Goal: Task Accomplishment & Management: Manage account settings

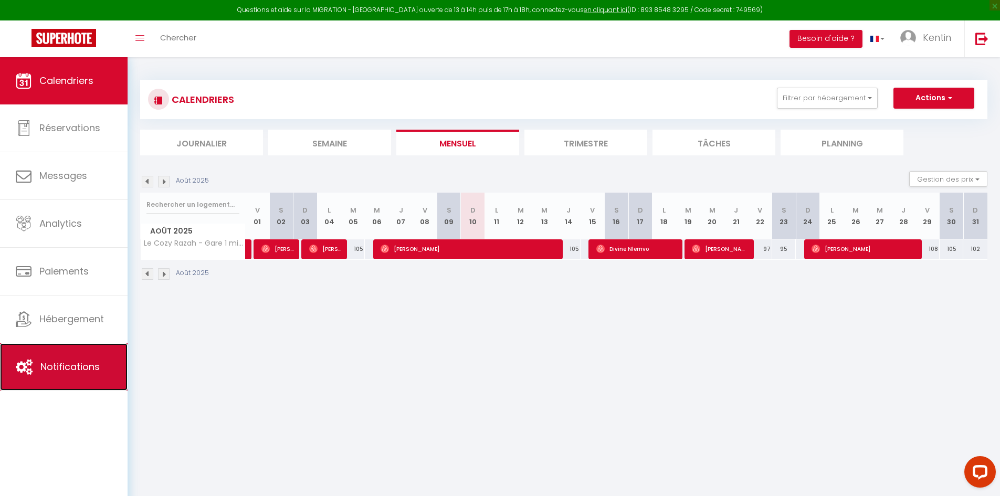
click at [122, 354] on link "Notifications" at bounding box center [64, 366] width 128 height 47
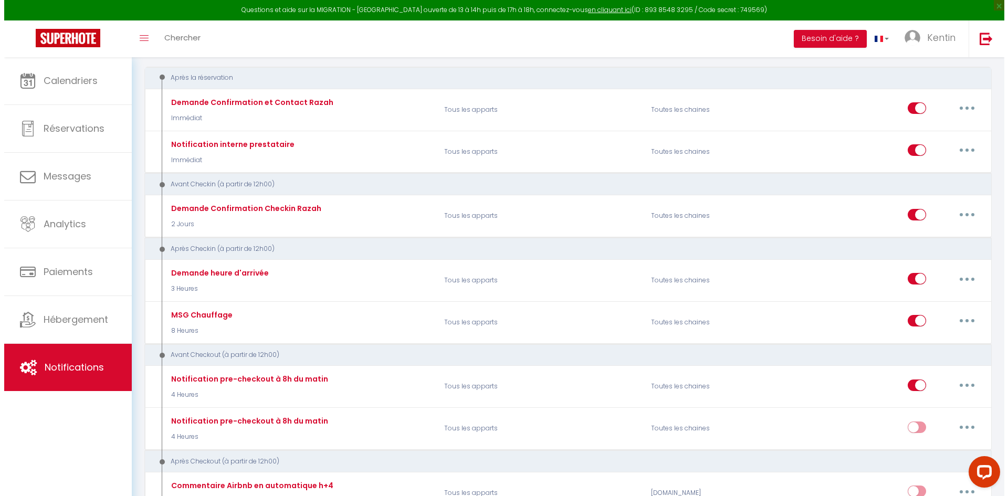
scroll to position [157, 0]
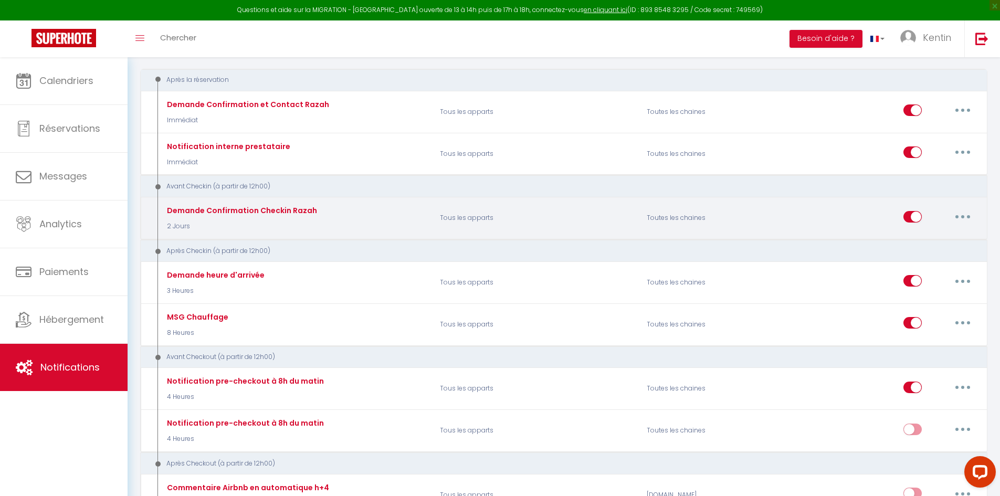
click at [967, 220] on button "button" at bounding box center [962, 216] width 29 height 17
click at [958, 239] on link "Editer" at bounding box center [935, 240] width 78 height 18
type input "Demande Confirmation Checkin Razah"
select select "2 Jours"
select select "if_booking_is_paid"
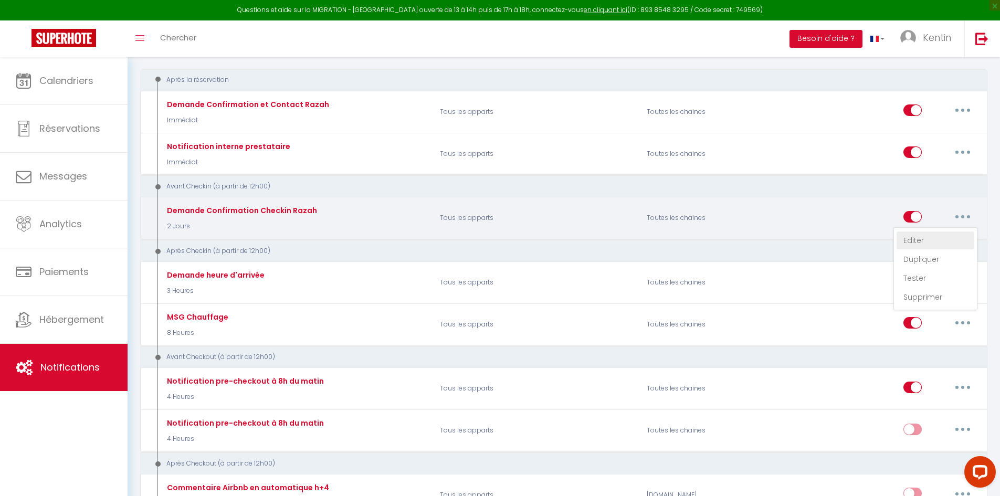
checkbox input "true"
checkbox input "false"
radio input "true"
type input "Procédure pour le checkin - [RENTAL:NAME]"
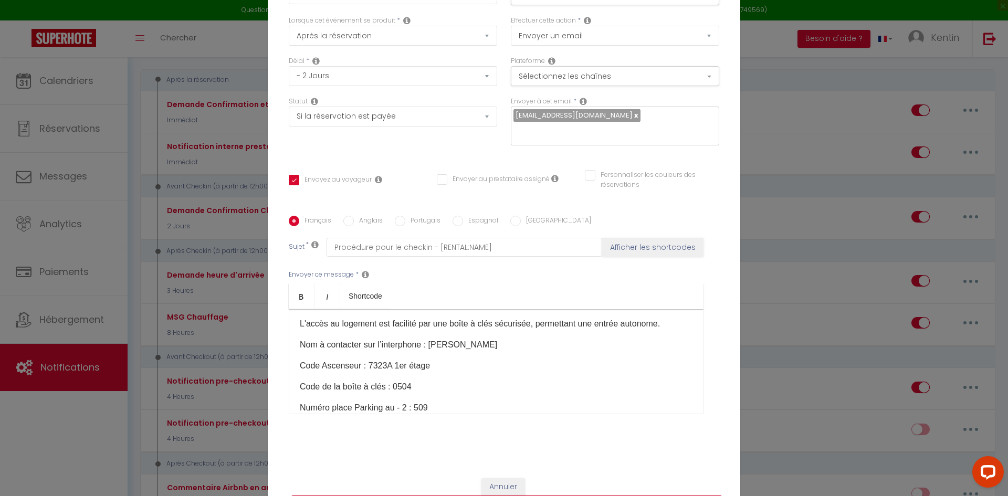
scroll to position [105, 0]
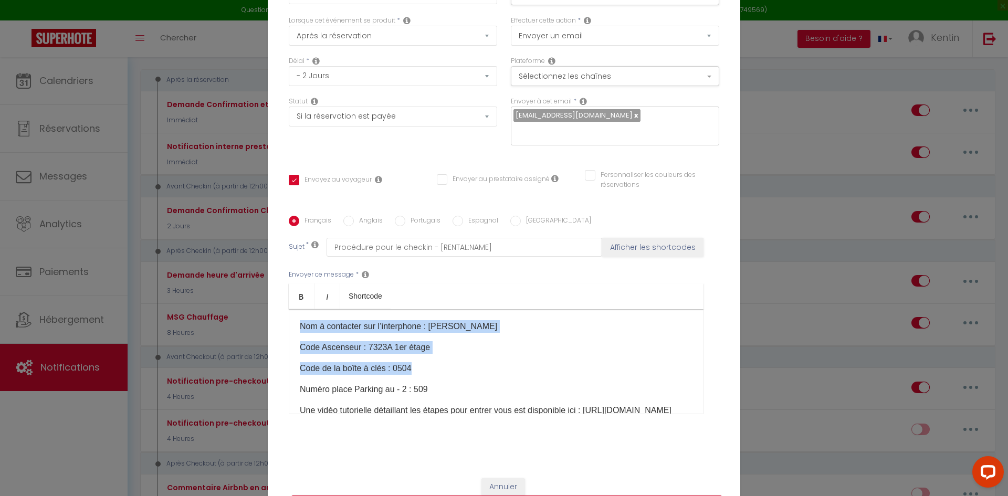
drag, startPoint x: 296, startPoint y: 324, endPoint x: 429, endPoint y: 372, distance: 141.1
click at [429, 372] on div "Bonjour [GUEST:FIRST_NAME]​,   Je suis heureux de vous donner plus de détails c…" at bounding box center [496, 361] width 415 height 105
copy div "Nom à contacter sur l’interphone : Razah Code Ascenseur : 7323A​​ 1er étage Cod…"
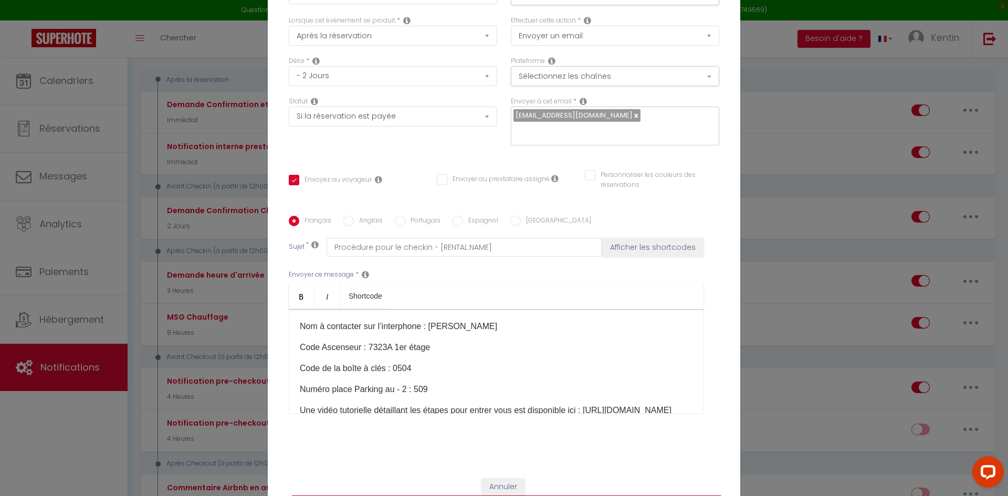
click at [873, 126] on div "Modifier la notification × Titre * Demande Confirmation Checkin Razah Pour cet …" at bounding box center [504, 248] width 1008 height 496
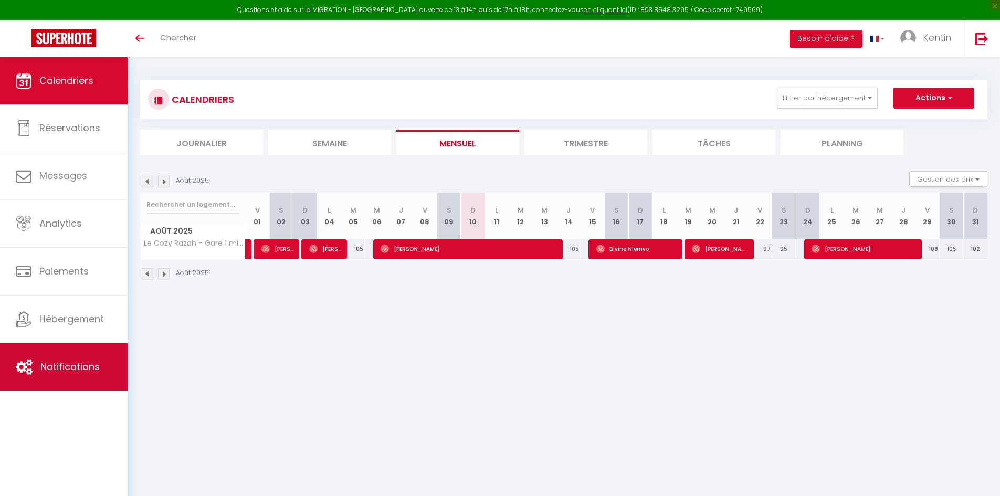
click at [91, 378] on link "Notifications" at bounding box center [64, 366] width 128 height 47
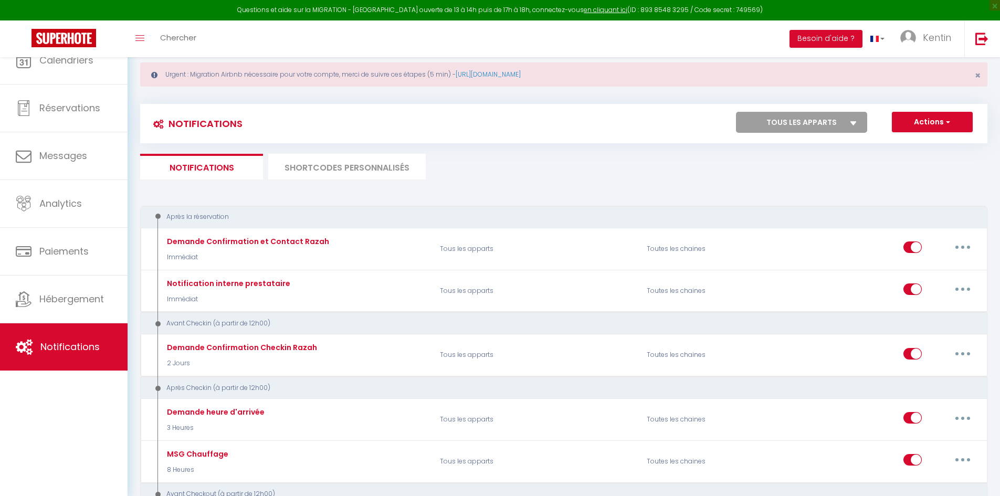
select select
checkbox input "false"
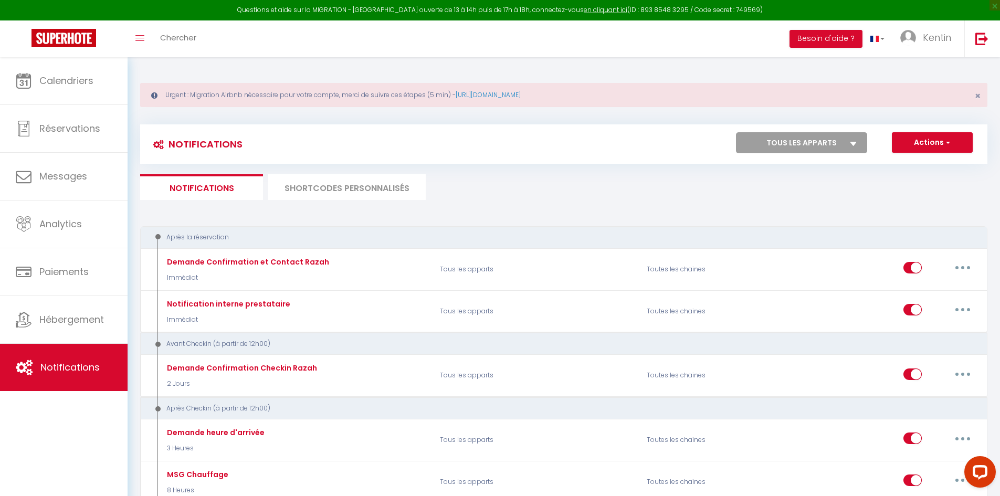
select select
checkbox input "false"
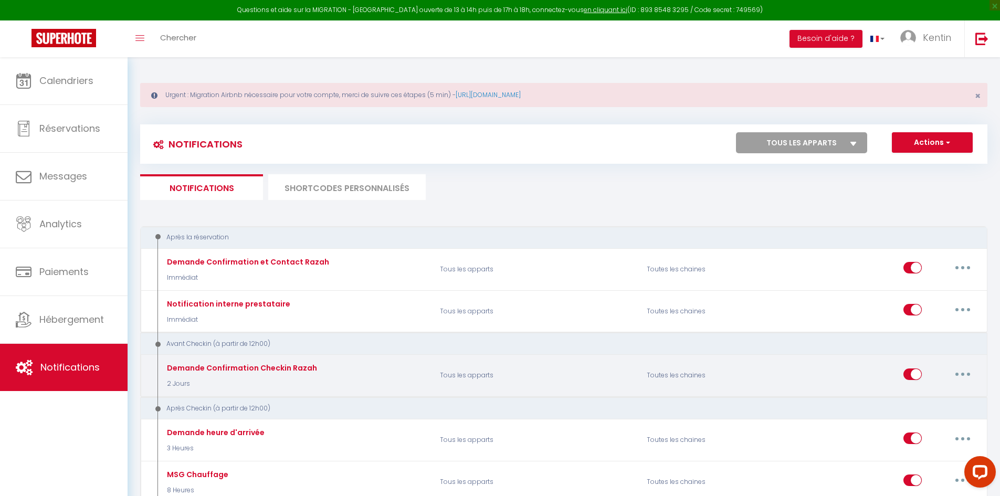
click at [971, 375] on button "button" at bounding box center [962, 374] width 29 height 17
click at [931, 404] on link "Editer" at bounding box center [935, 398] width 78 height 18
type input "Demande Confirmation Checkin Razah"
select select "2 Jours"
select select "if_booking_is_paid"
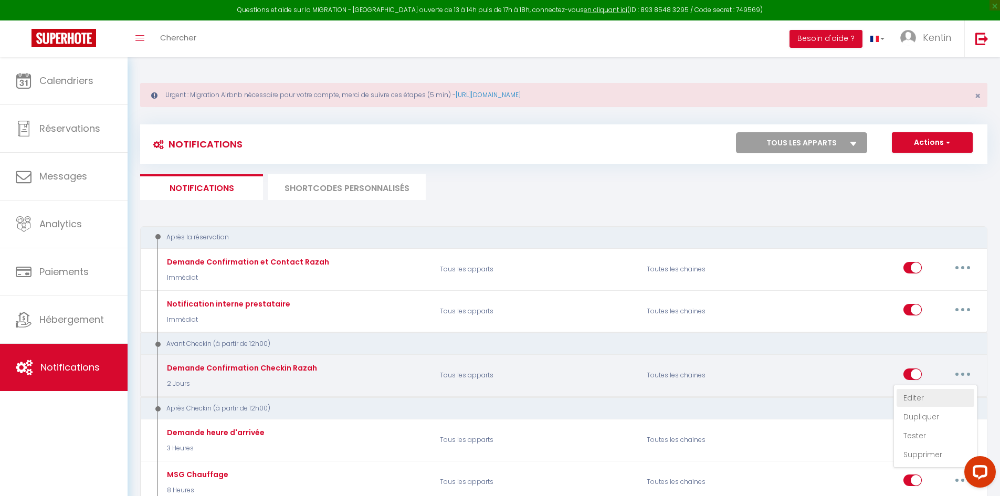
checkbox input "true"
checkbox input "false"
radio input "true"
type input "Procédure pour le checkin - [RENTAL:NAME]"
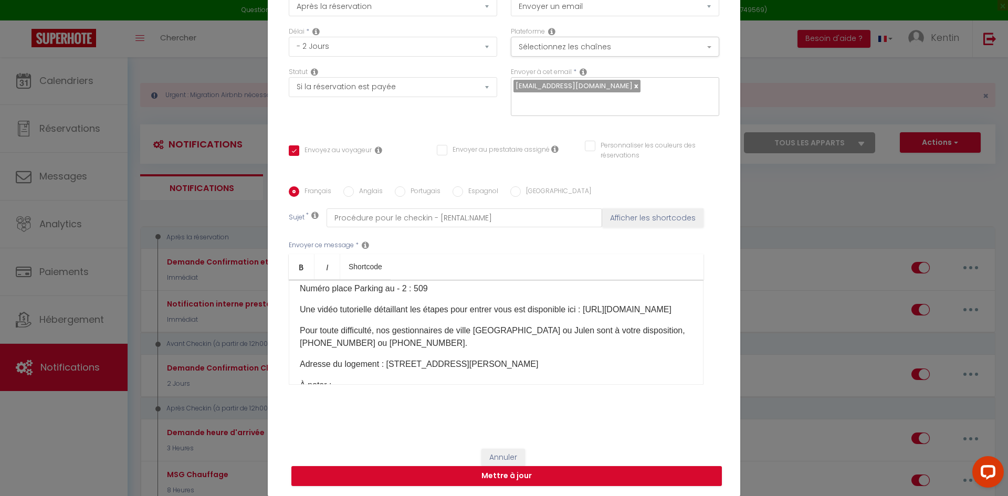
scroll to position [157, 0]
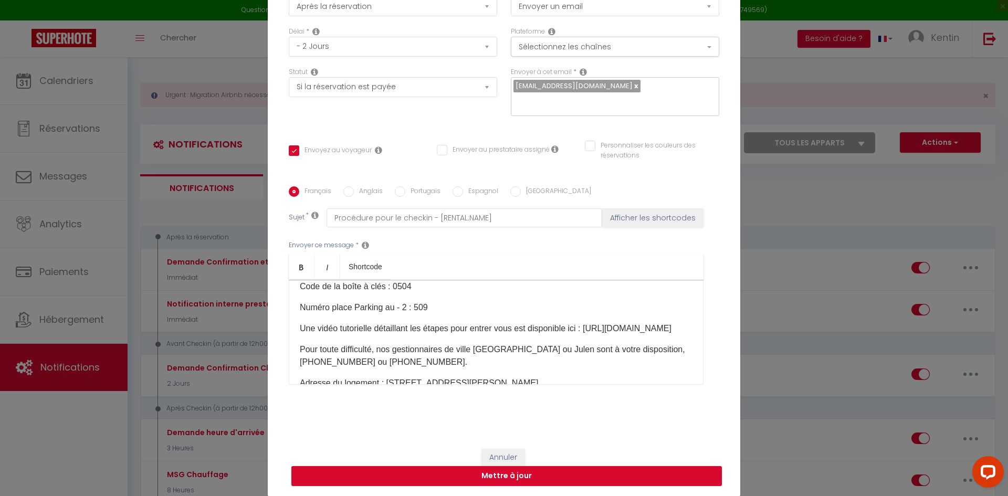
drag, startPoint x: 483, startPoint y: 342, endPoint x: 272, endPoint y: 340, distance: 211.0
click at [272, 340] on div "Titre * Demande Confirmation Checkin Razah Pour cet hébergement Sélectionner le…" at bounding box center [504, 187] width 472 height 502
copy p "https://www.youtube.com/shorts/MvtPvh11zR4​"
click at [998, 31] on div "Modifier la notification × Titre * Demande Confirmation Checkin Razah Pour cet …" at bounding box center [504, 248] width 1008 height 496
click at [866, 97] on div "Modifier la notification × Titre * Demande Confirmation Checkin Razah Pour cet …" at bounding box center [504, 248] width 1008 height 496
